Goal: Task Accomplishment & Management: Use online tool/utility

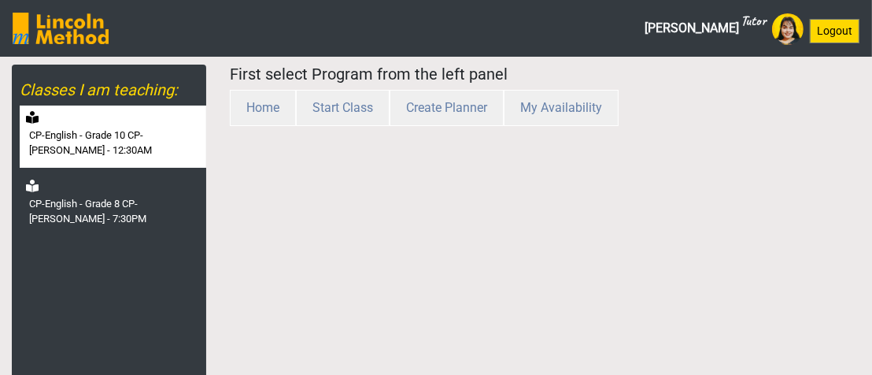
click at [160, 156] on label "CP-English - Grade 10 CP-[PERSON_NAME] - 12:30AM" at bounding box center [116, 143] width 174 height 31
select select "month"
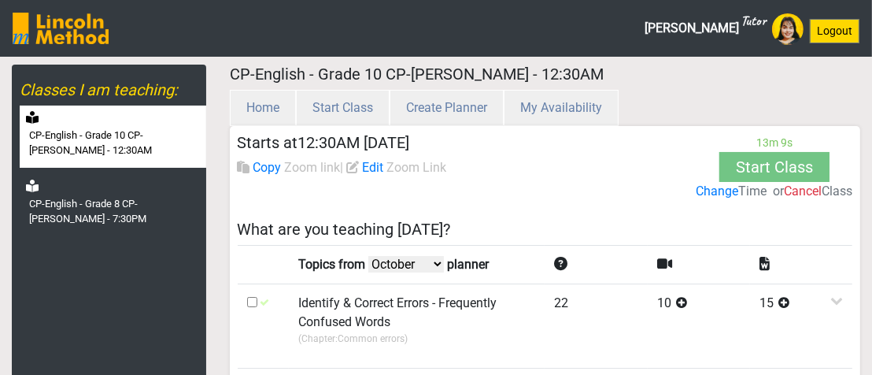
click at [719, 186] on label "Change" at bounding box center [717, 191] width 43 height 19
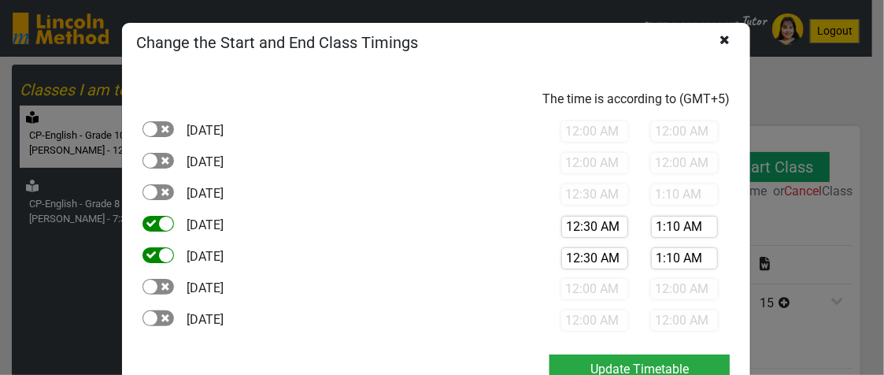
click at [719, 42] on icon at bounding box center [724, 55] width 10 height 44
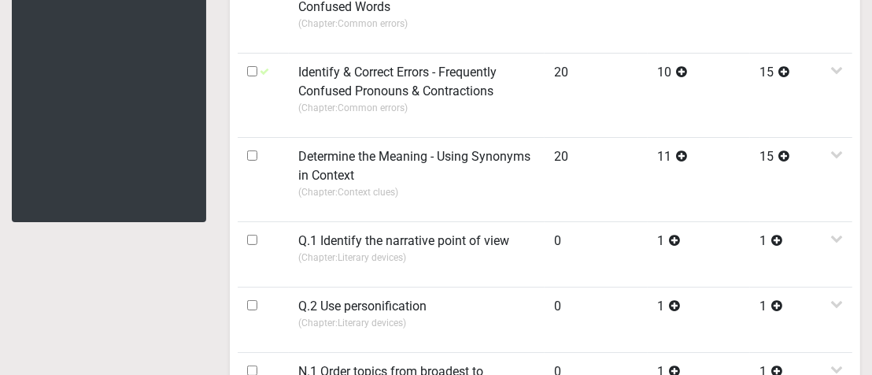
scroll to position [394, 0]
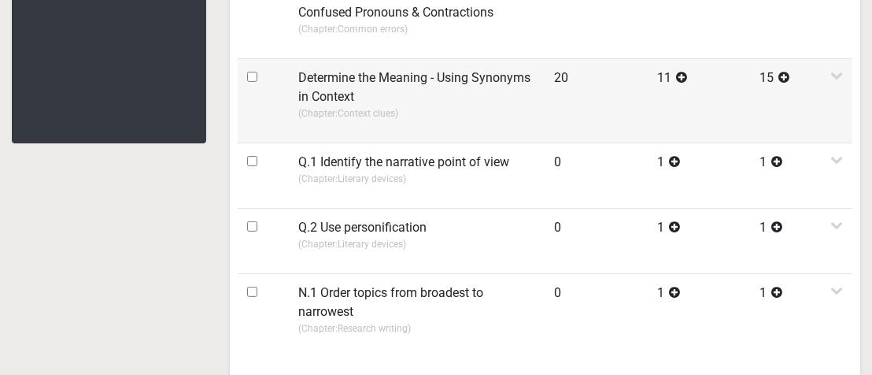
click at [250, 74] on input "checkbox" at bounding box center [252, 77] width 10 height 10
checkbox input "true"
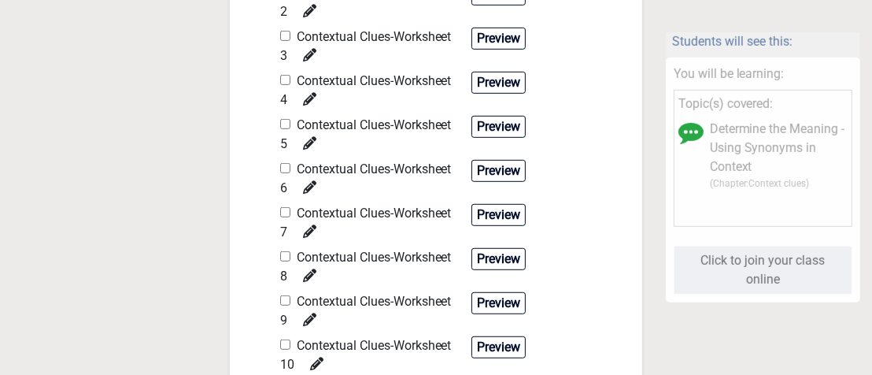
scroll to position [708, 0]
click at [287, 76] on input "checkbox" at bounding box center [285, 79] width 10 height 10
checkbox input "true"
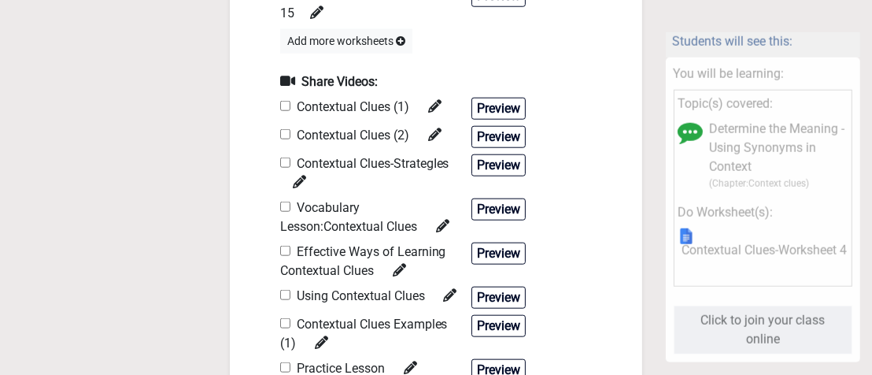
scroll to position [1338, 0]
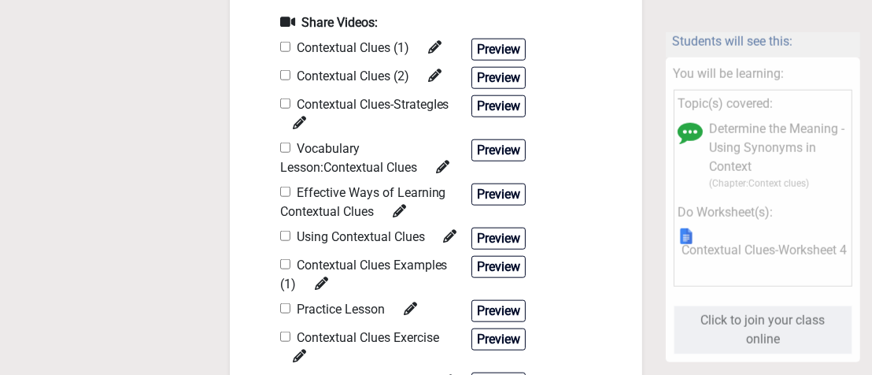
click at [284, 98] on input "checkbox" at bounding box center [285, 103] width 10 height 10
checkbox input "true"
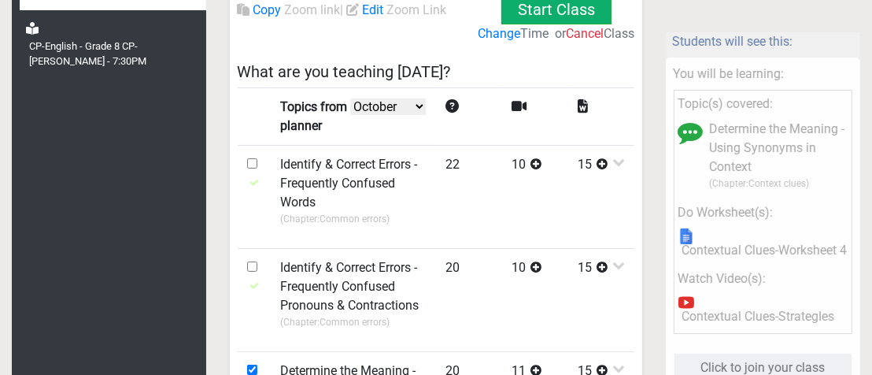
scroll to position [0, 0]
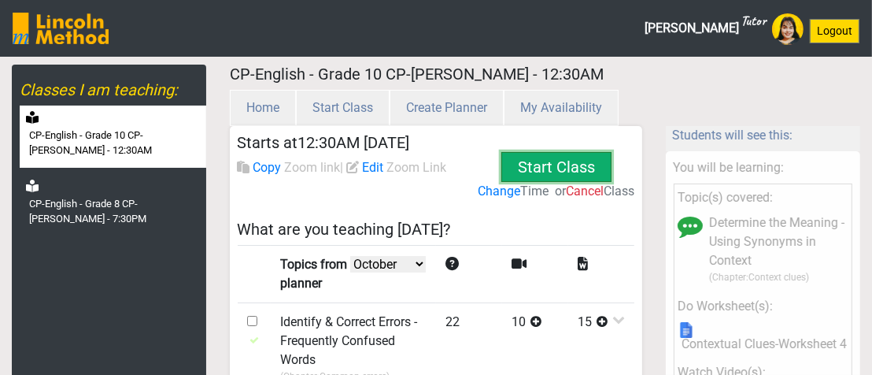
click at [515, 157] on button "Start Class" at bounding box center [556, 167] width 110 height 30
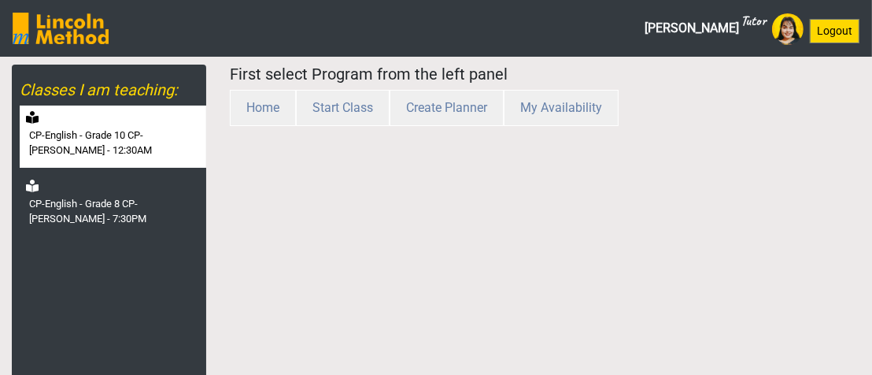
click at [76, 120] on div "CP-English - Grade 10 CP-[PERSON_NAME] - 12:30AM" at bounding box center [113, 136] width 187 height 62
select select "month"
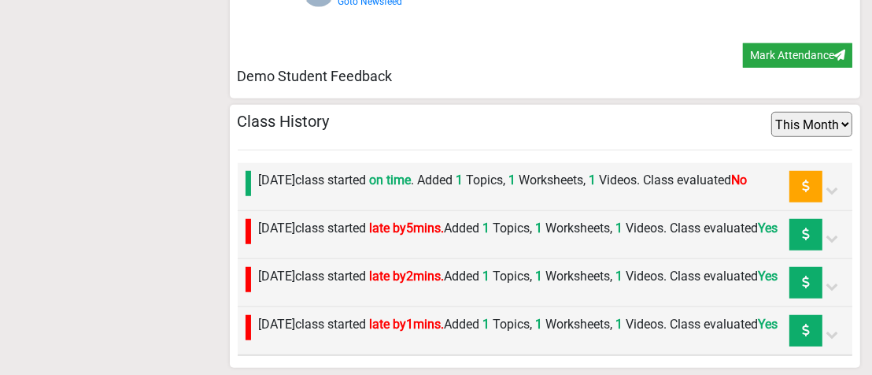
click at [573, 171] on label "[DATE] class started on time . Added 1 Topics, 1 Worksheets, 1 Videos. Class ev…" at bounding box center [503, 180] width 489 height 19
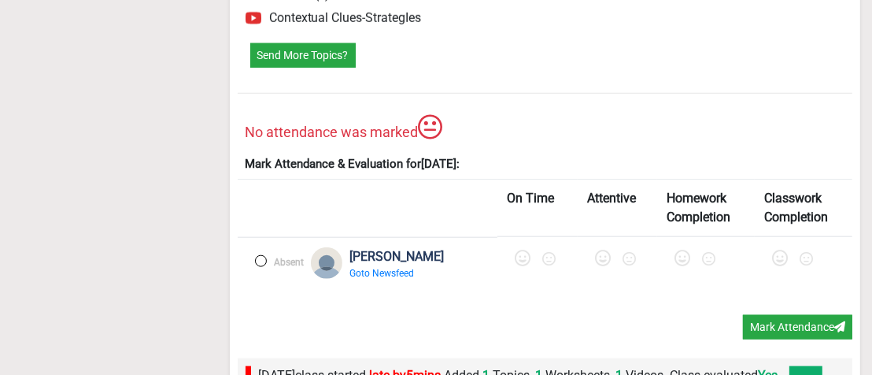
scroll to position [1460, 0]
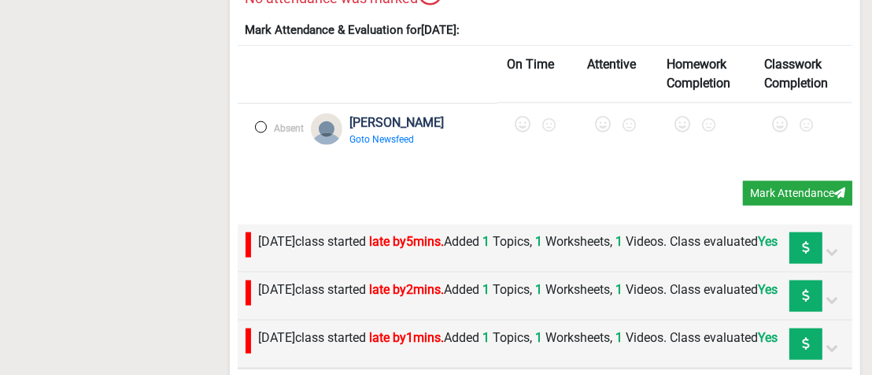
click at [264, 127] on label at bounding box center [261, 127] width 12 height 12
click at [516, 129] on icon at bounding box center [524, 125] width 16 height 16
click at [600, 125] on icon at bounding box center [608, 125] width 16 height 16
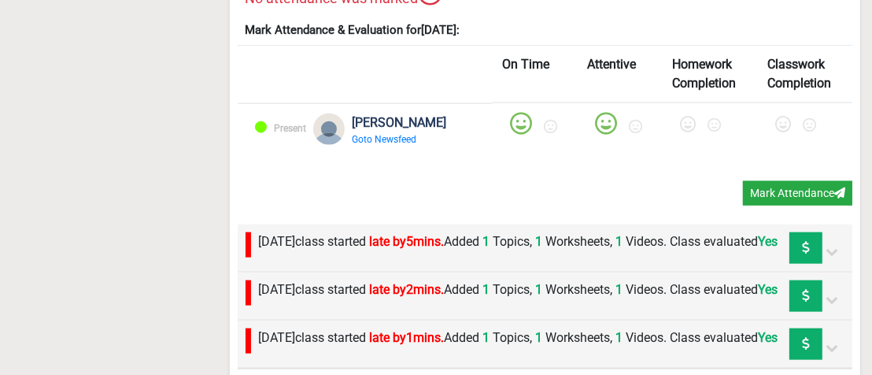
click at [680, 128] on icon at bounding box center [688, 125] width 16 height 16
click at [776, 129] on icon at bounding box center [783, 125] width 16 height 16
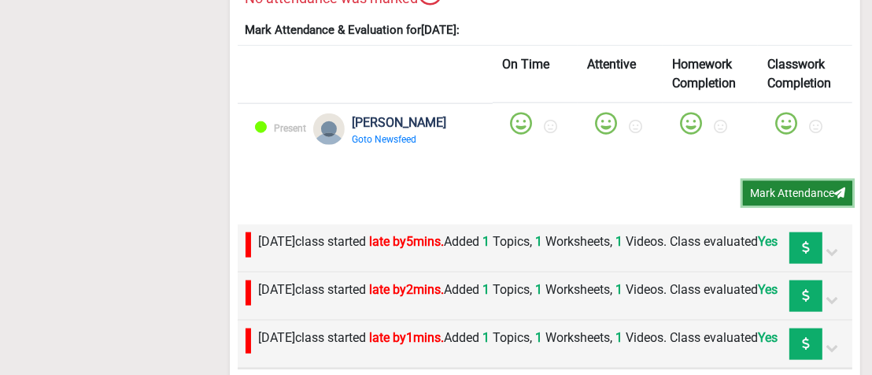
click at [774, 193] on button "Mark Attendance" at bounding box center [797, 193] width 109 height 24
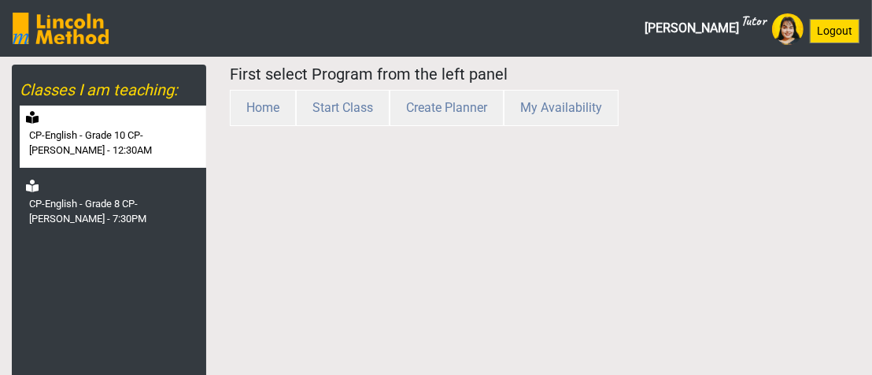
click at [109, 149] on label "CP-English - Grade 10 CP-[PERSON_NAME] - 12:30AM" at bounding box center [116, 143] width 174 height 31
select select "month"
